Goal: Task Accomplishment & Management: Complete application form

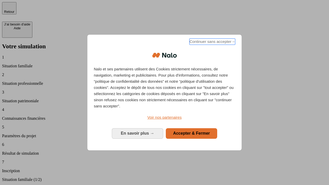
click at [212, 42] on span "Continuer sans accepter →" at bounding box center [213, 42] width 46 height 6
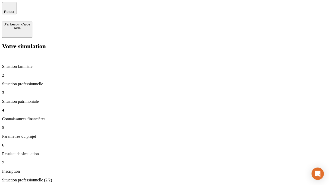
type input "30 000"
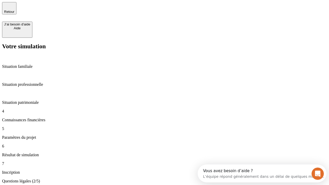
scroll to position [1, 0]
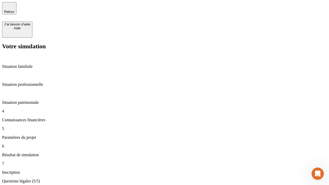
type input "25"
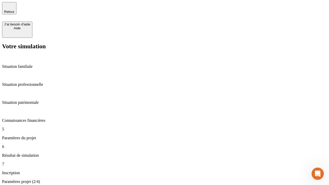
type input "1 000"
type input "640"
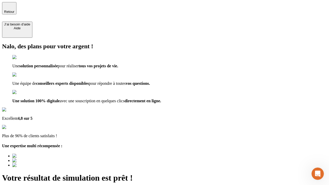
type input "[EMAIL_ADDRESS][PERSON_NAME][DOMAIN_NAME]"
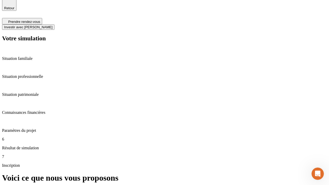
click at [52, 25] on span "Investir avec [PERSON_NAME]" at bounding box center [28, 27] width 48 height 4
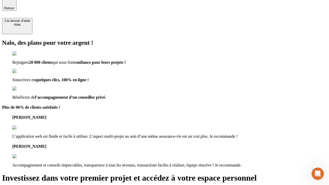
scroll to position [3, 0]
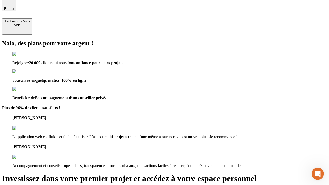
type input "[PERSON_NAME][EMAIL_ADDRESS][DOMAIN_NAME]"
